Goal: Task Accomplishment & Management: Manage account settings

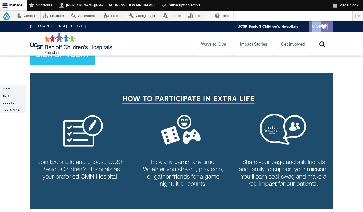
scroll to position [320, 0]
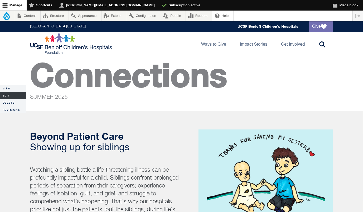
click at [4, 95] on link "Edit" at bounding box center [13, 95] width 26 height 7
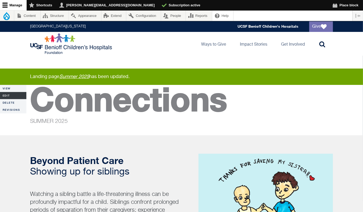
click at [4, 96] on link "Edit" at bounding box center [13, 95] width 26 height 7
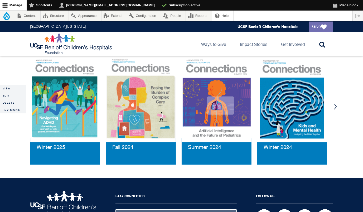
scroll to position [611, 0]
